Goal: Communication & Community: Ask a question

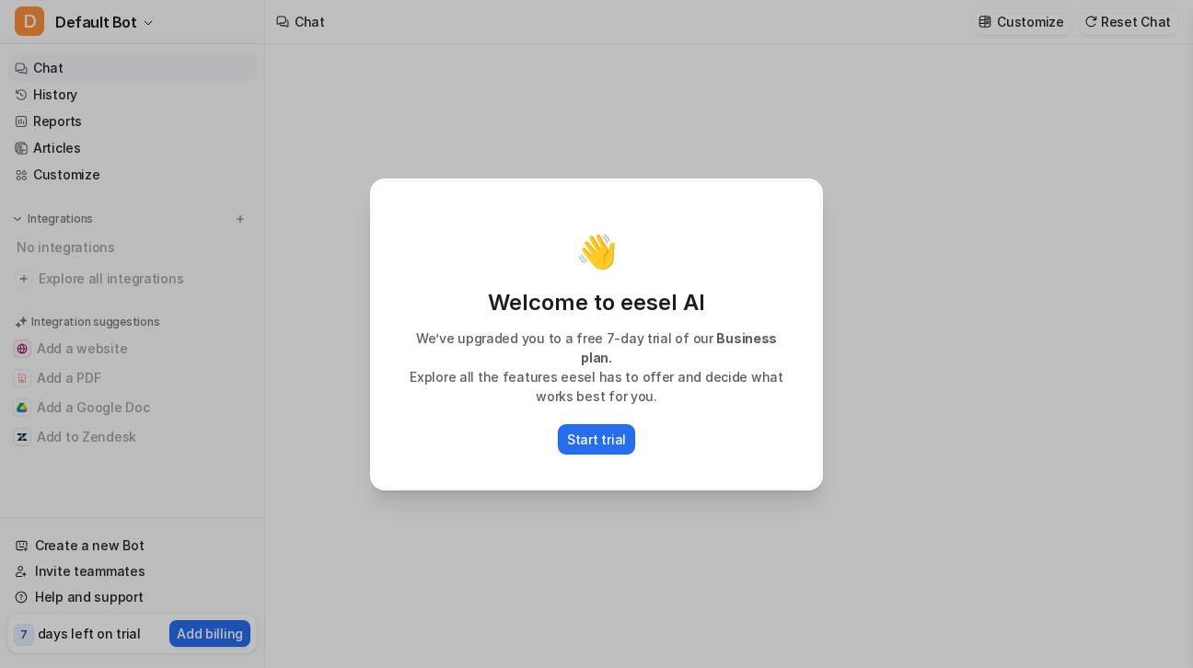
click at [337, 317] on div "👋 Welcome to eesel AI We’ve upgraded you to a free 7-day trial of our Business …" at bounding box center [596, 334] width 1193 height 668
click at [284, 215] on div "👋 Welcome to eesel AI We’ve upgraded you to a free 7-day trial of our Business …" at bounding box center [596, 334] width 1193 height 668
